Goal: Navigation & Orientation: Find specific page/section

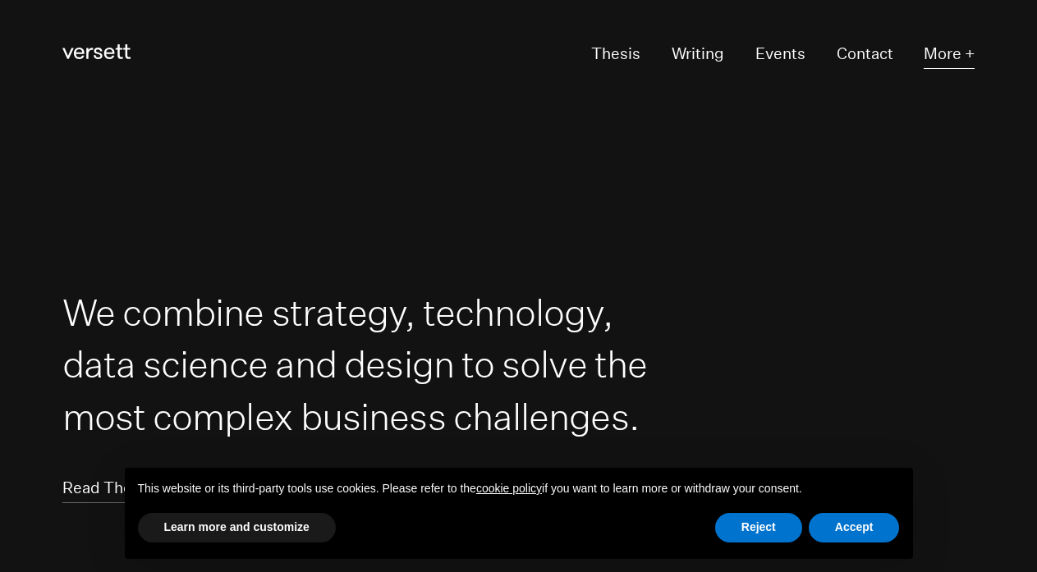
click at [952, 49] on button "More +" at bounding box center [949, 54] width 51 height 30
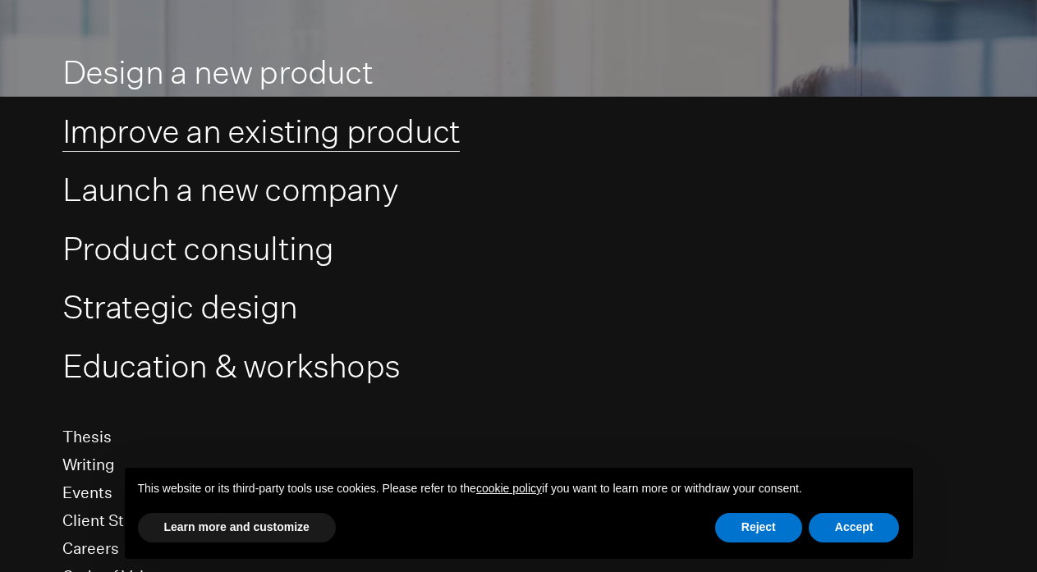
scroll to position [268, 0]
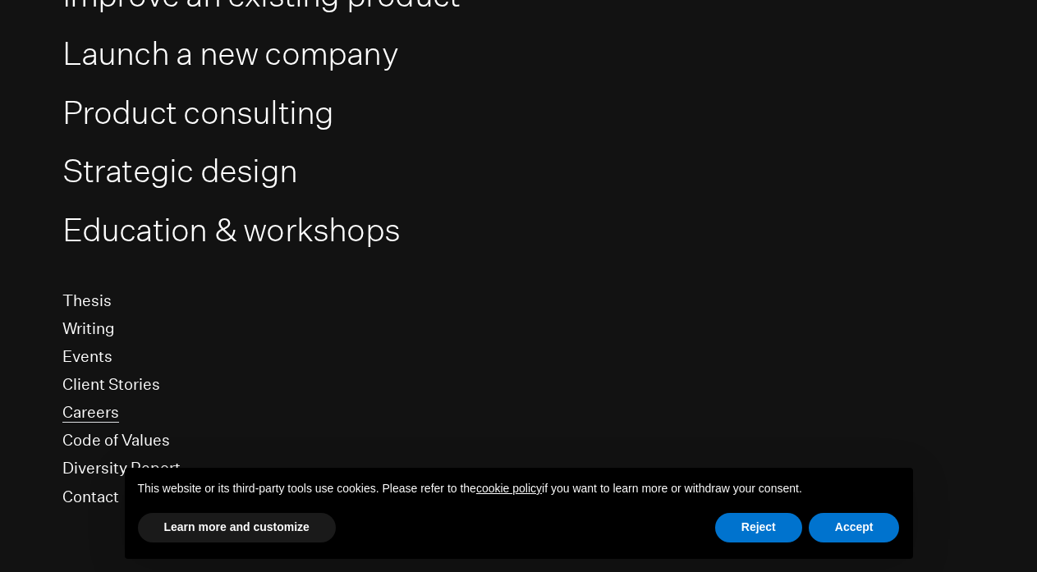
click at [92, 417] on link "Careers" at bounding box center [90, 412] width 57 height 21
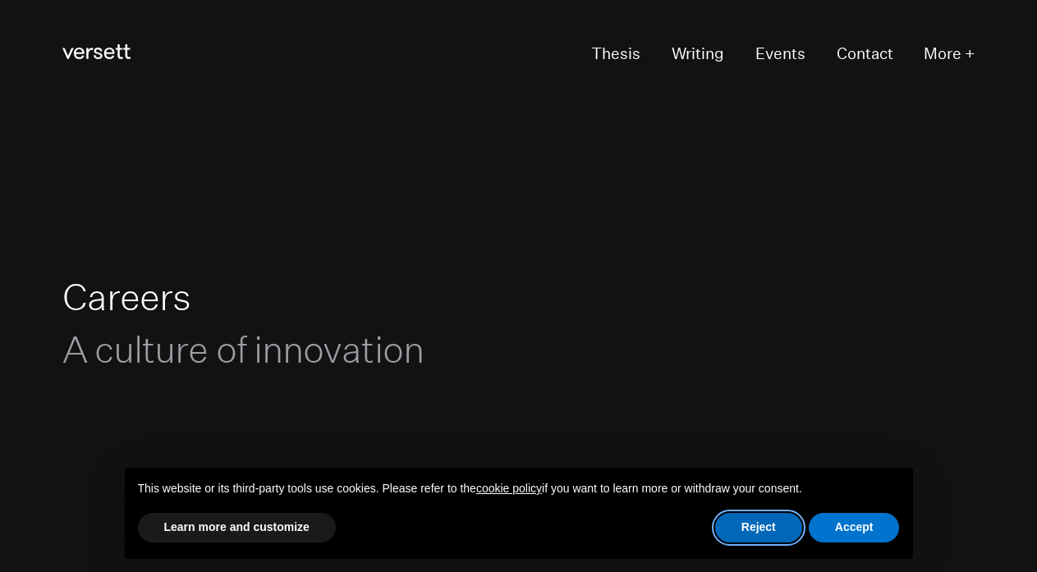
click at [783, 535] on button "Reject" at bounding box center [758, 528] width 87 height 30
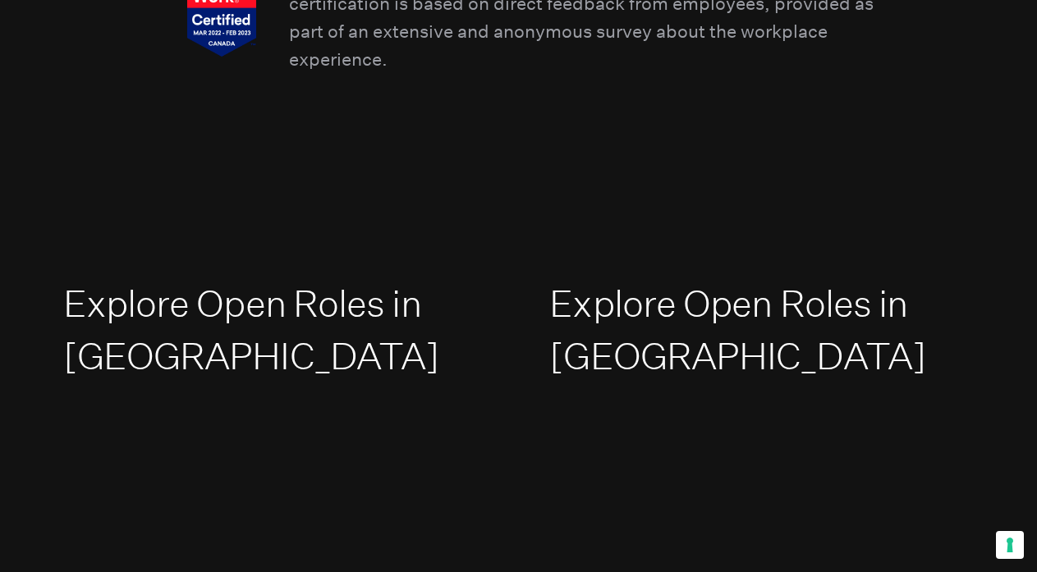
scroll to position [2184, 0]
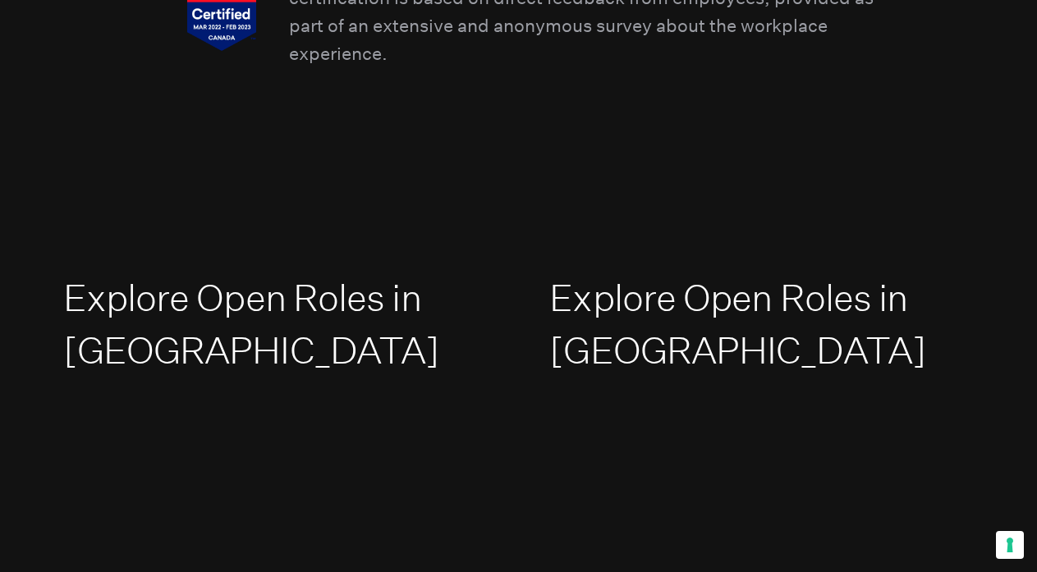
click at [268, 320] on h2 "Explore Open Roles in [GEOGRAPHIC_DATA]" at bounding box center [275, 324] width 424 height 104
click at [268, 299] on link "Explore Open Roles in [GEOGRAPHIC_DATA]" at bounding box center [251, 324] width 377 height 97
click at [634, 344] on link "Explore Open Roles in [GEOGRAPHIC_DATA]" at bounding box center [737, 324] width 377 height 97
click at [686, 301] on link "Explore Open Roles in [GEOGRAPHIC_DATA]" at bounding box center [737, 324] width 377 height 97
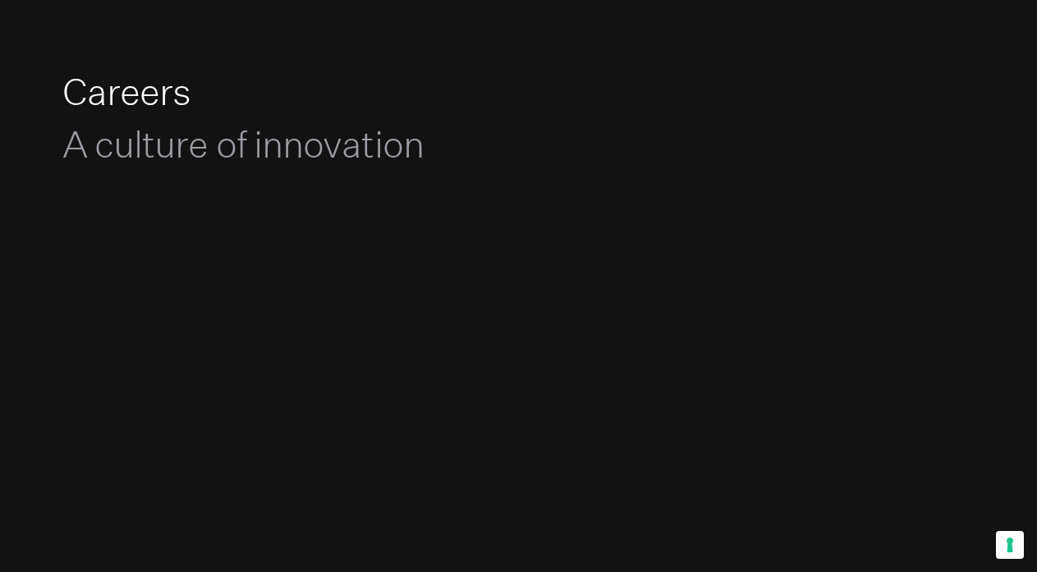
scroll to position [0, 0]
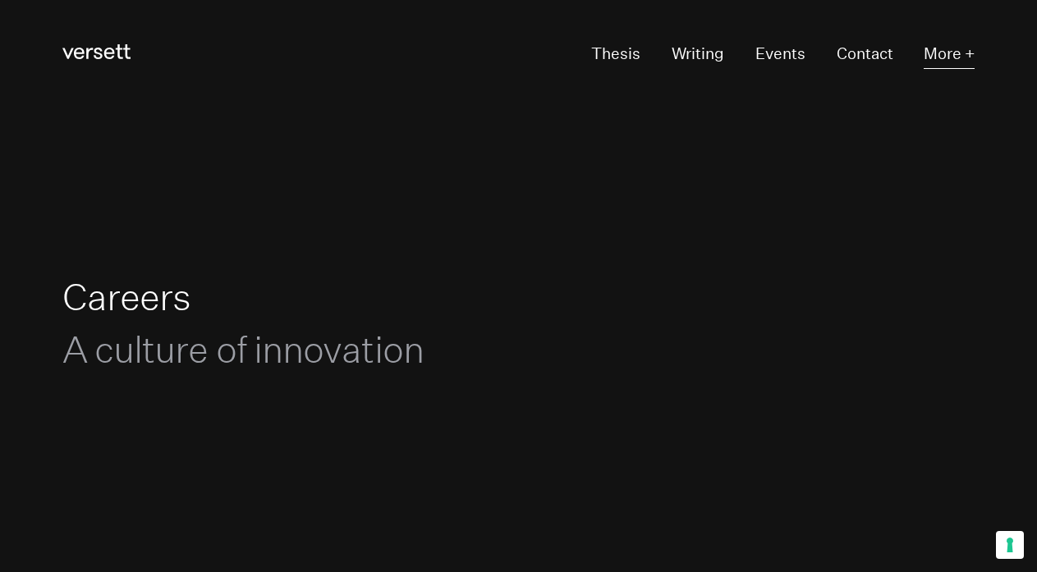
click at [953, 45] on button "More +" at bounding box center [949, 54] width 51 height 30
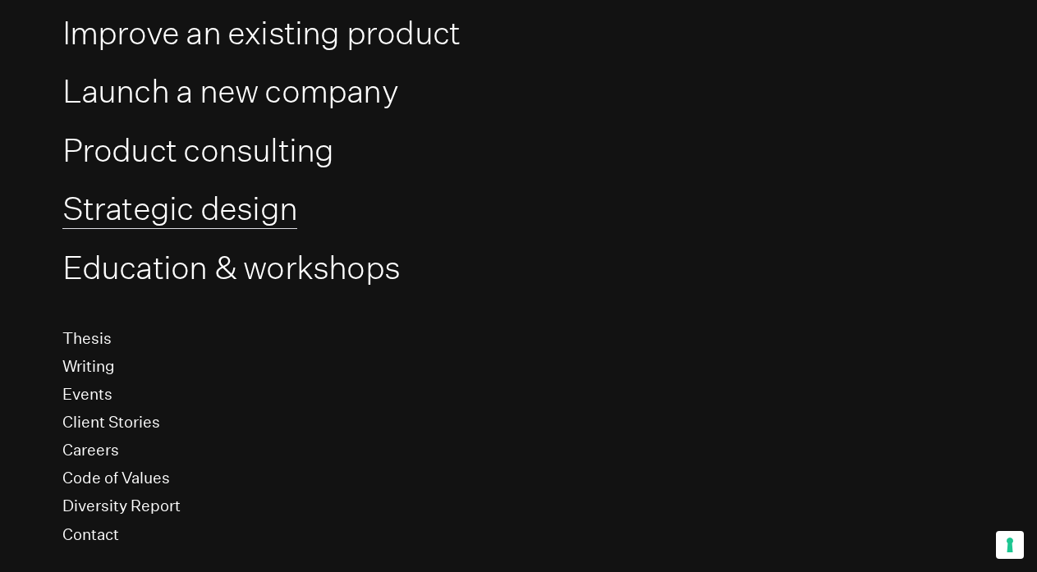
scroll to position [268, 0]
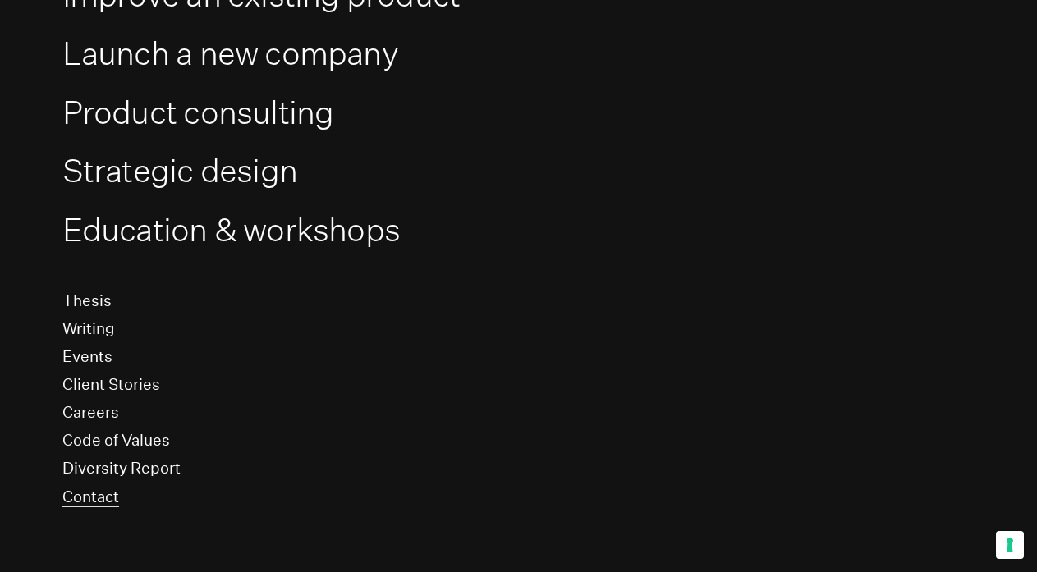
click at [98, 490] on link "Contact" at bounding box center [90, 497] width 57 height 21
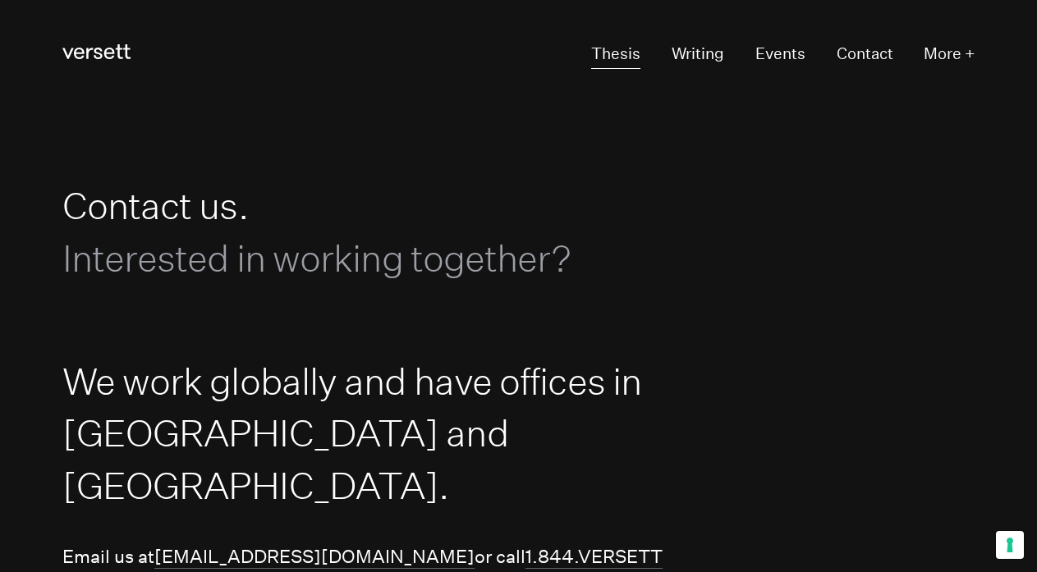
click at [609, 47] on link "Thesis" at bounding box center [615, 54] width 49 height 30
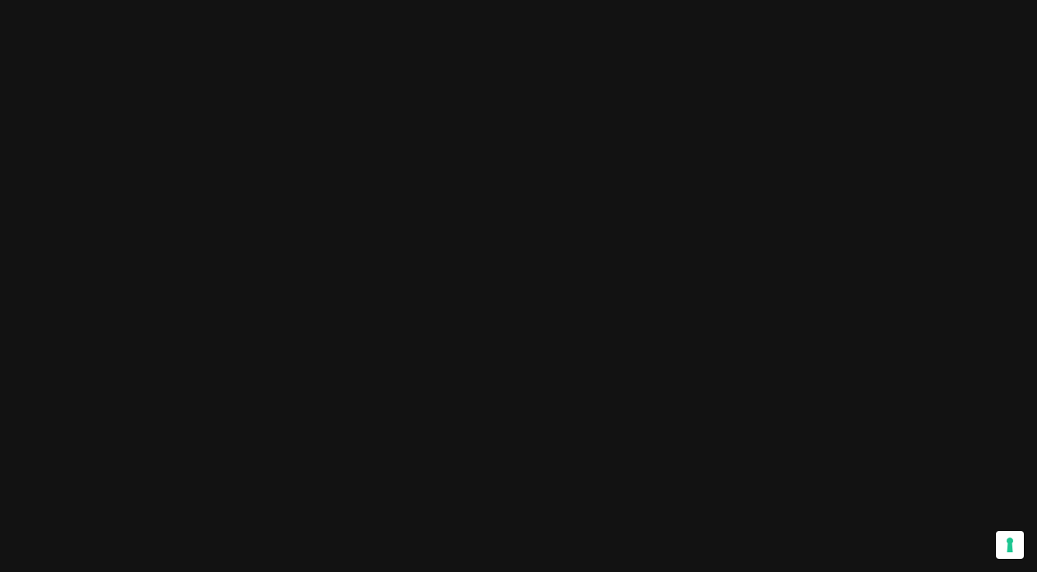
scroll to position [3280, 0]
